Goal: Task Accomplishment & Management: Use online tool/utility

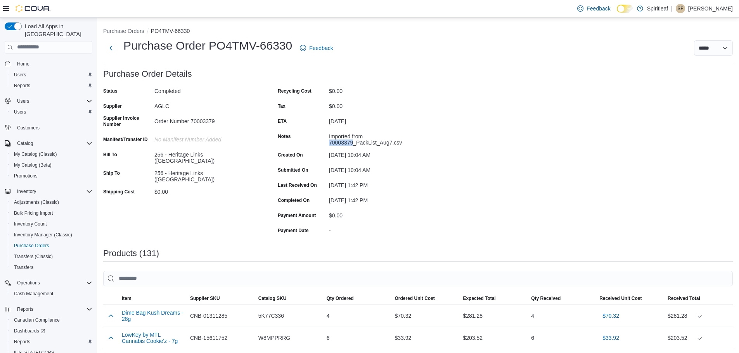
drag, startPoint x: 329, startPoint y: 142, endPoint x: 352, endPoint y: 143, distance: 22.9
click at [352, 143] on div "Imported from 70003379_PackList_Aug7.csv" at bounding box center [381, 138] width 104 height 16
copy div "70003379"
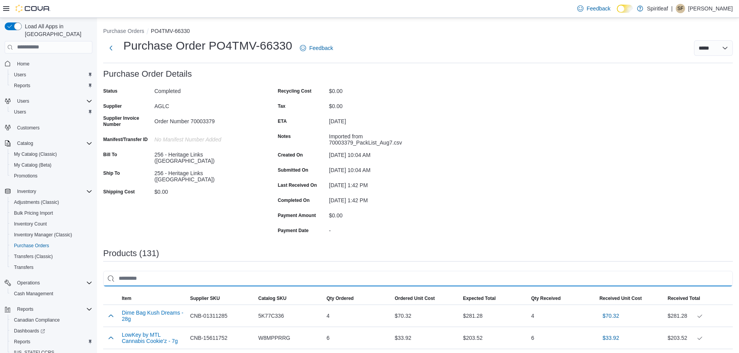
click at [142, 273] on input "search" at bounding box center [417, 279] width 629 height 16
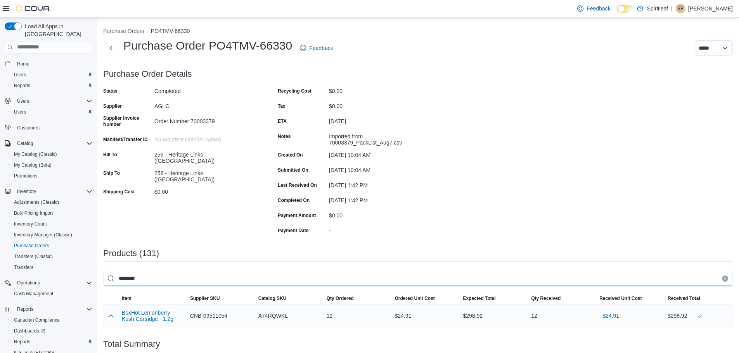
type input "********"
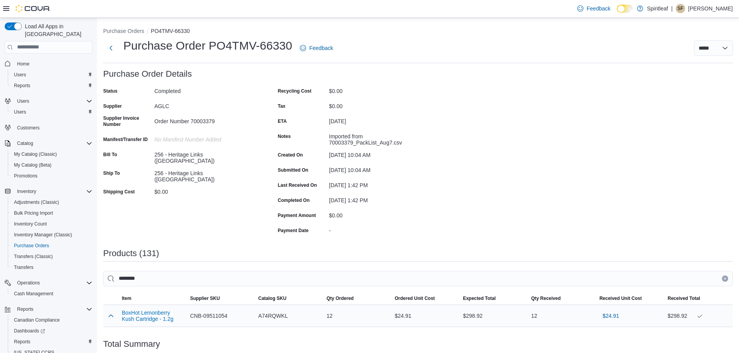
click at [197, 316] on span "CNB-09511054" at bounding box center [209, 315] width 38 height 9
drag, startPoint x: 197, startPoint y: 316, endPoint x: 205, endPoint y: 316, distance: 8.1
click at [205, 316] on span "CNB-09511054" at bounding box center [209, 315] width 38 height 9
copy span "CNB-09511054"
